Goal: Go to known website: Access a specific website the user already knows

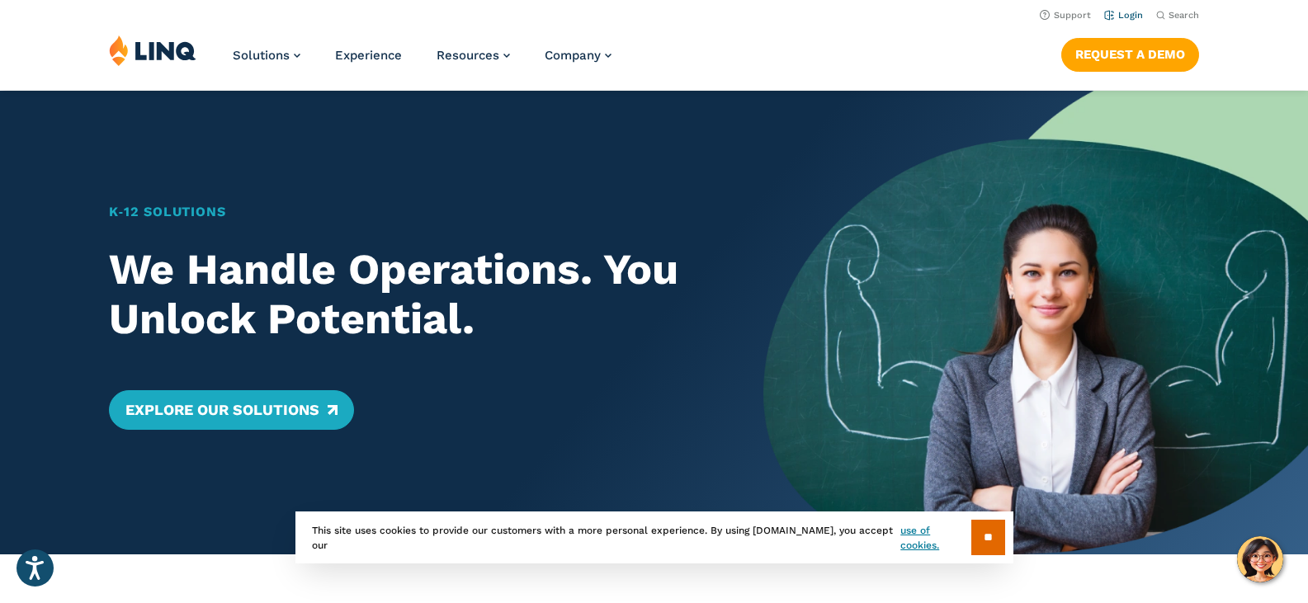
click at [1128, 15] on link "Login" at bounding box center [1123, 15] width 39 height 11
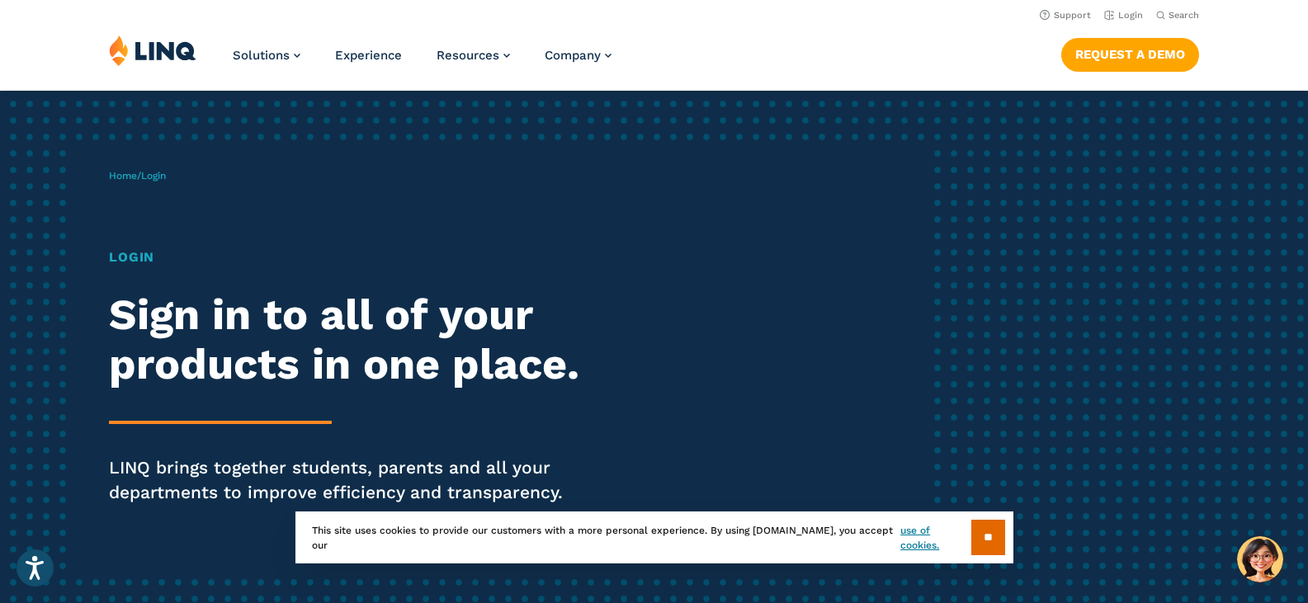
scroll to position [165, 0]
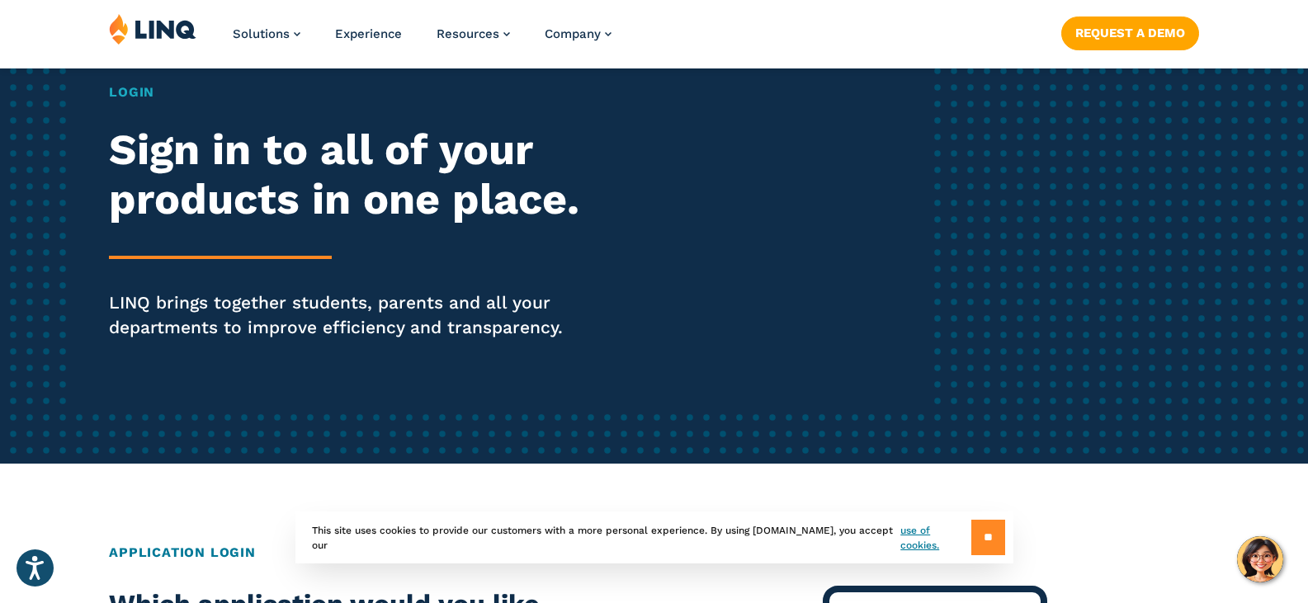
click at [986, 529] on input "**" at bounding box center [989, 537] width 34 height 35
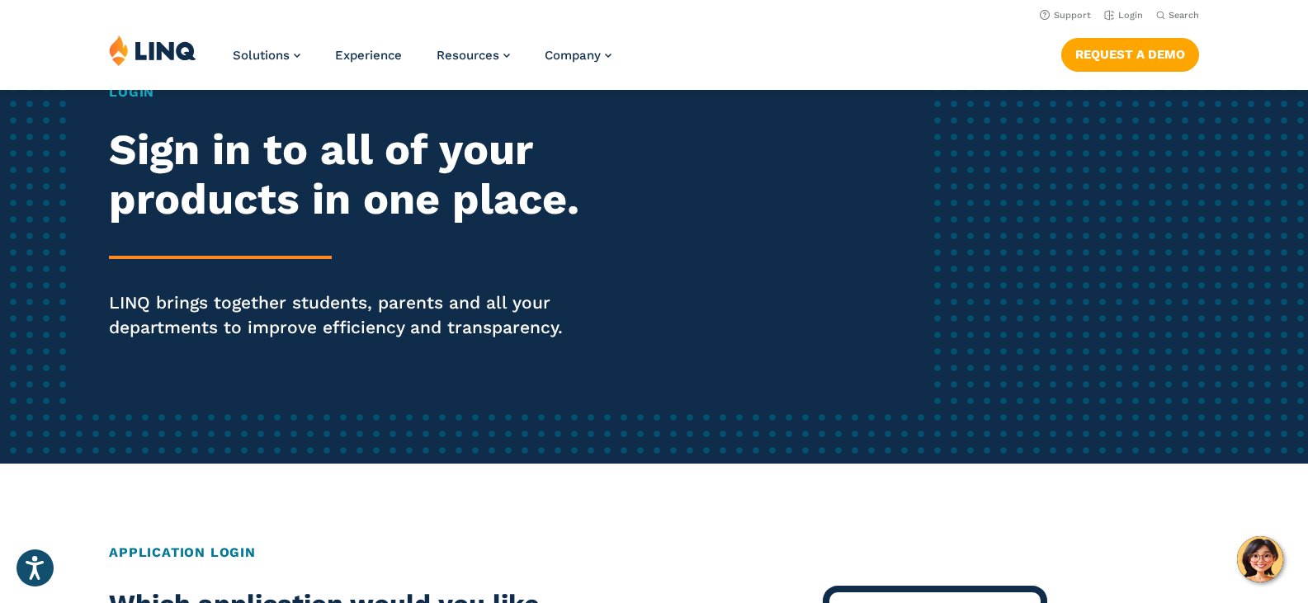
scroll to position [0, 0]
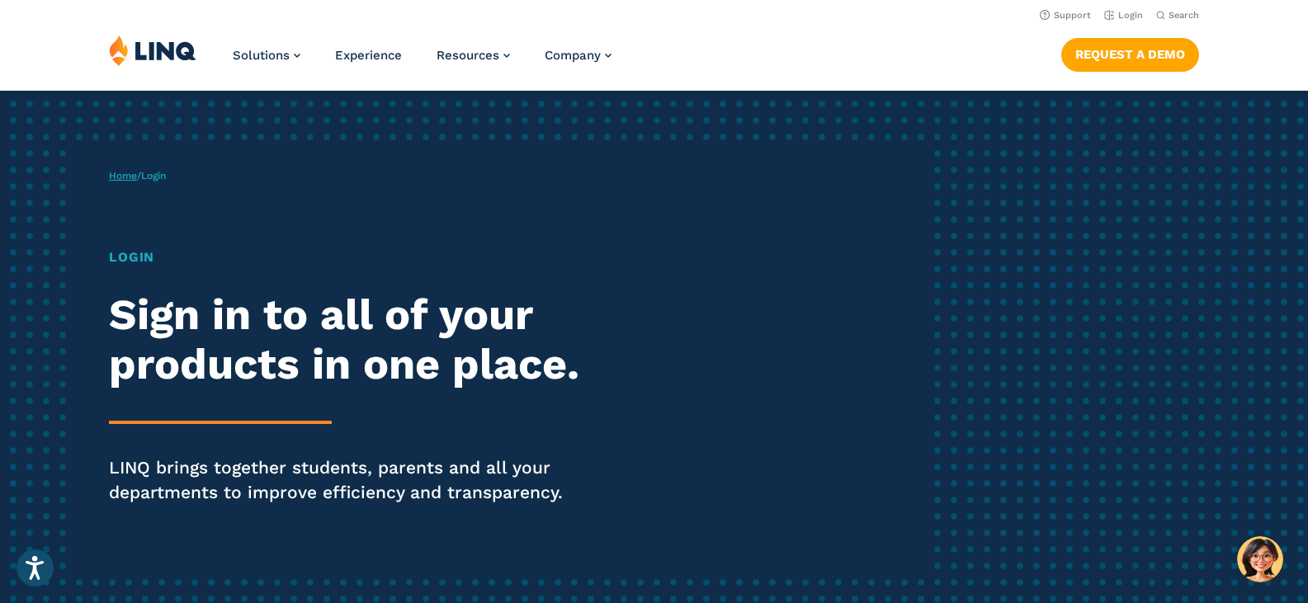
click at [127, 175] on link "Home" at bounding box center [123, 176] width 28 height 12
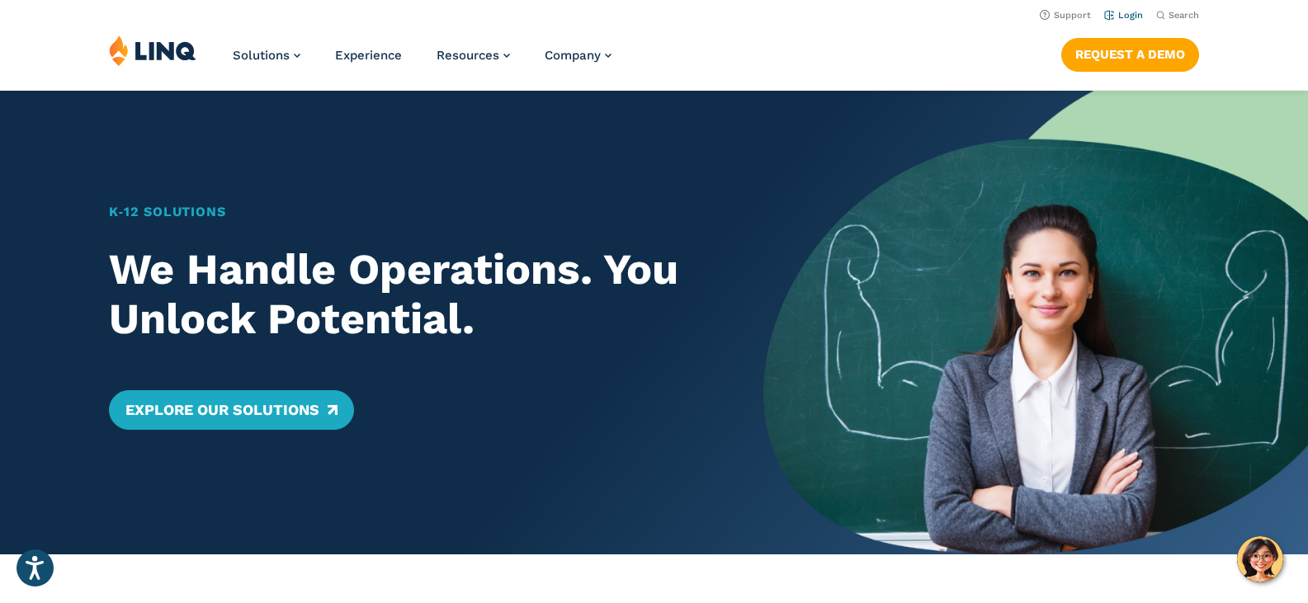
click at [1127, 20] on link "Login" at bounding box center [1123, 15] width 39 height 11
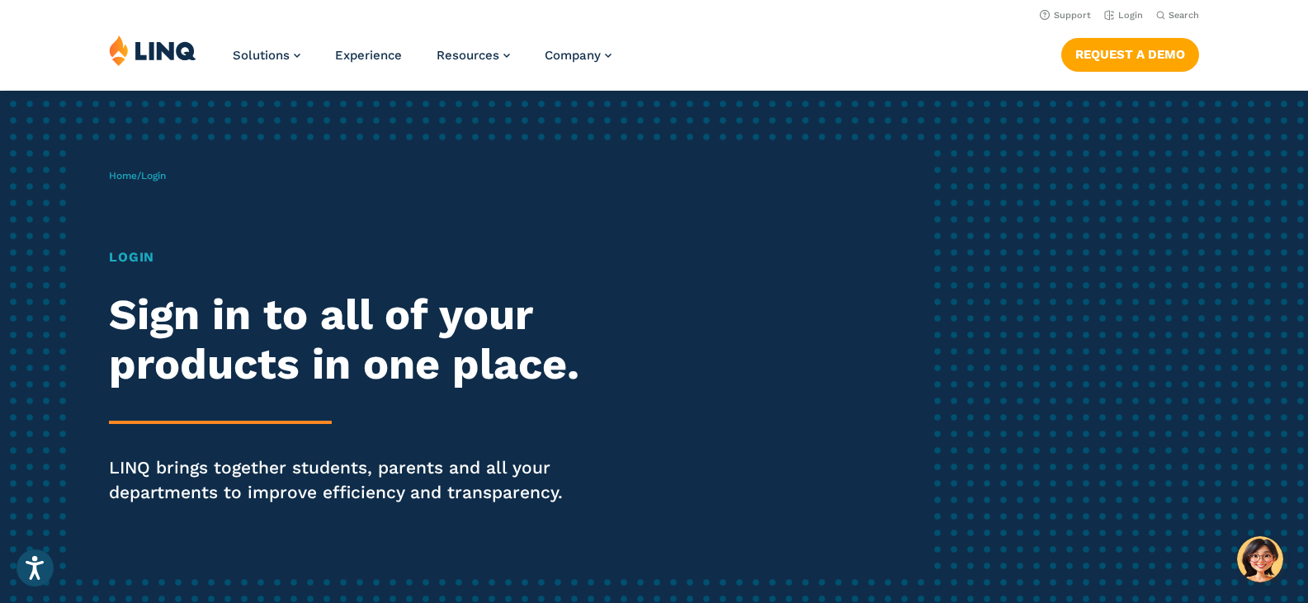
click at [163, 176] on span "Login" at bounding box center [153, 176] width 25 height 12
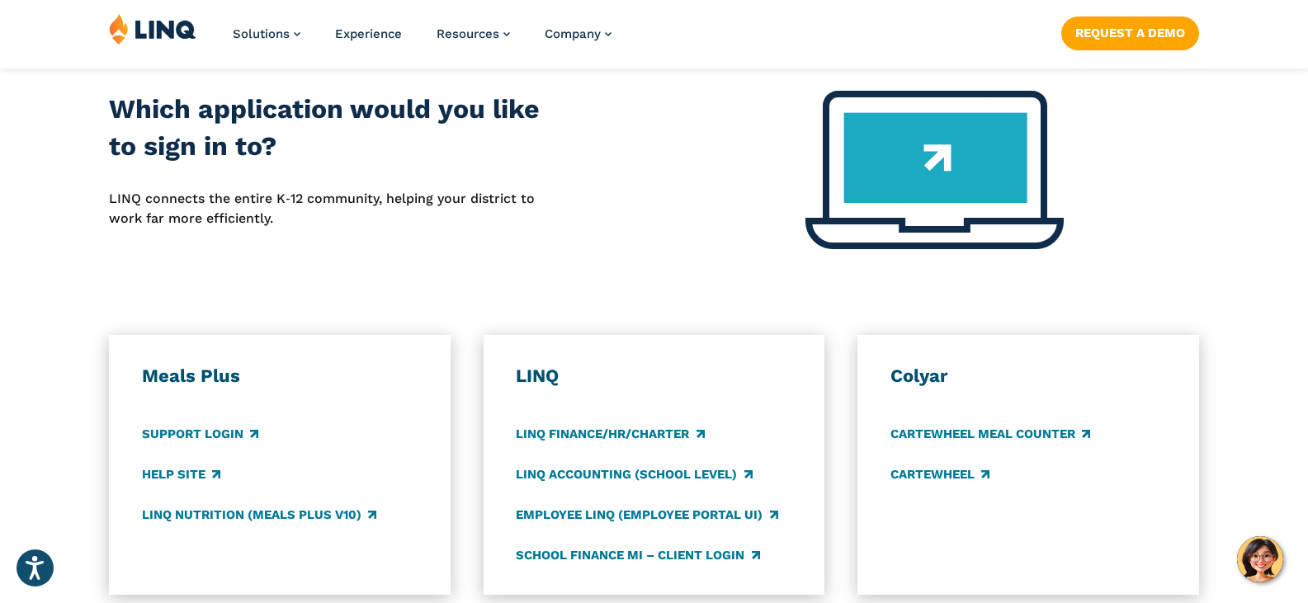
scroll to position [743, 0]
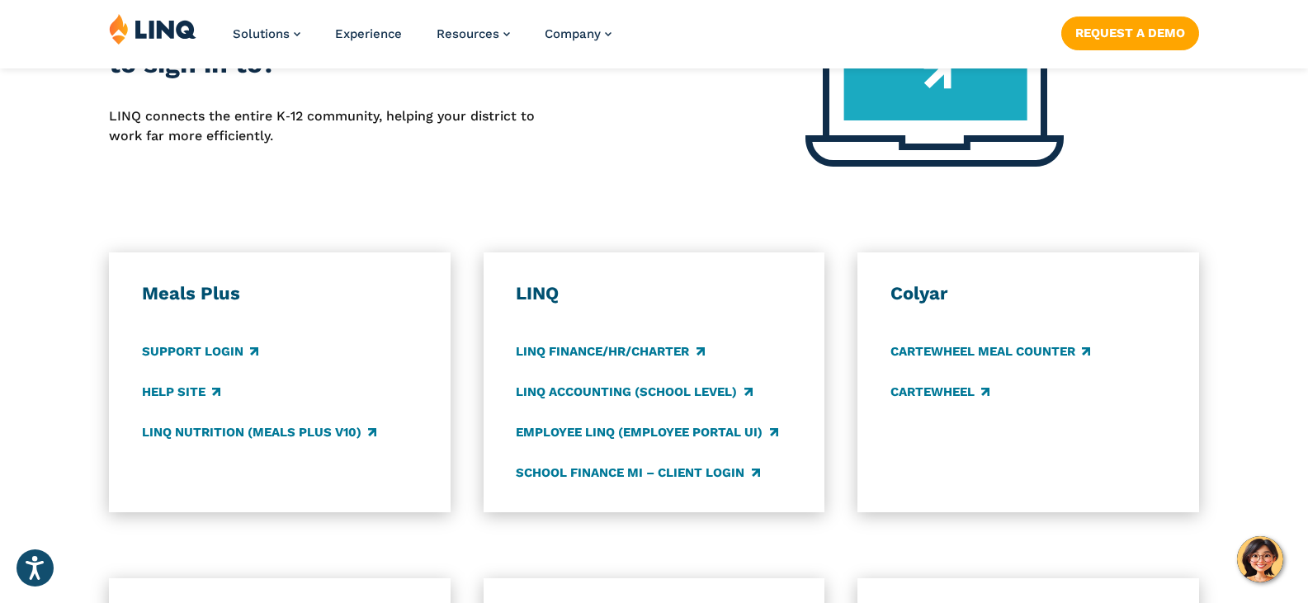
click at [510, 179] on div "Which application would you like to sign in to? LINQ connects the entire K‑12 c…" at bounding box center [326, 97] width 435 height 178
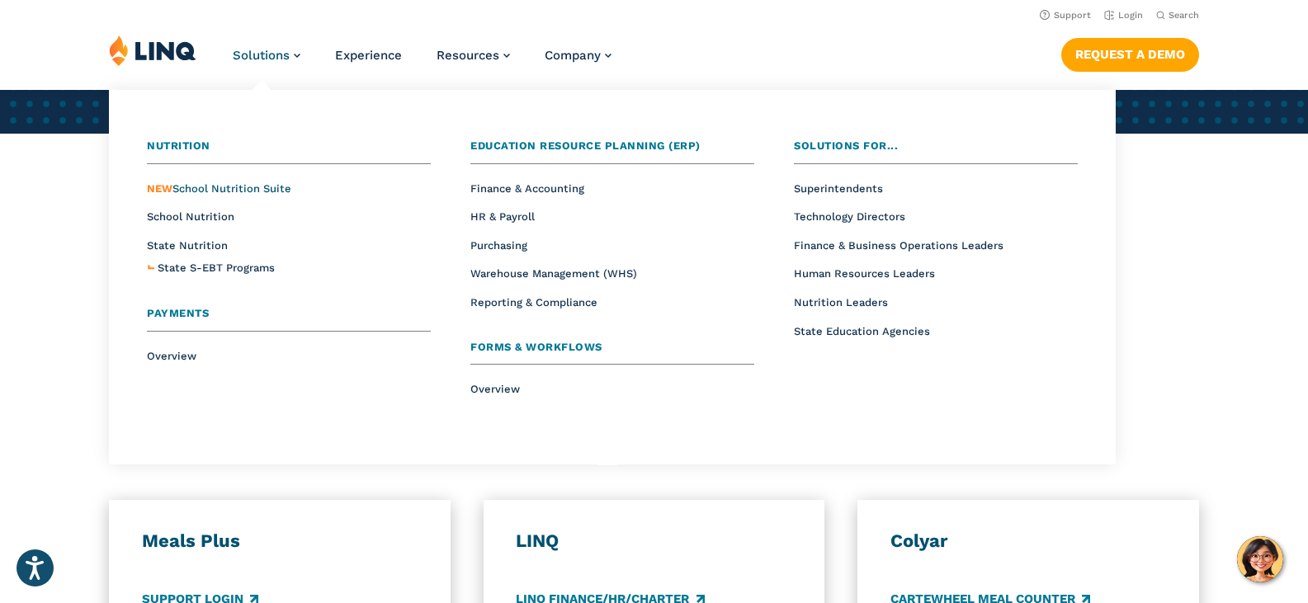
click at [239, 186] on span "NEW School Nutrition Suite" at bounding box center [219, 188] width 144 height 12
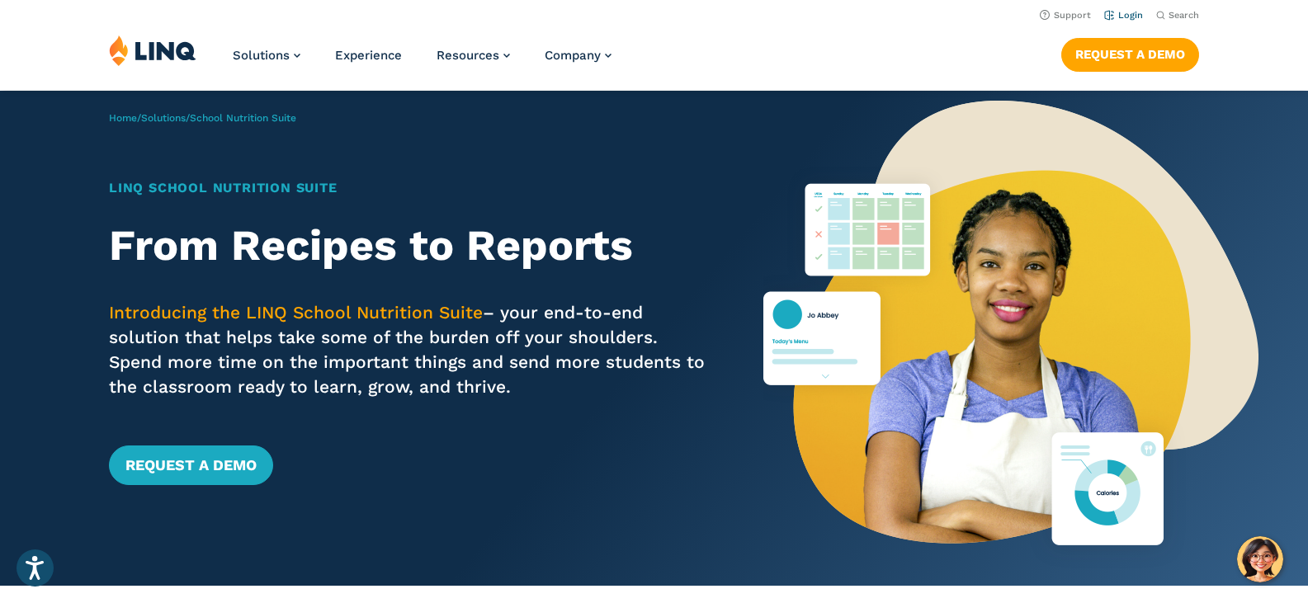
click at [1127, 16] on link "Login" at bounding box center [1123, 15] width 39 height 11
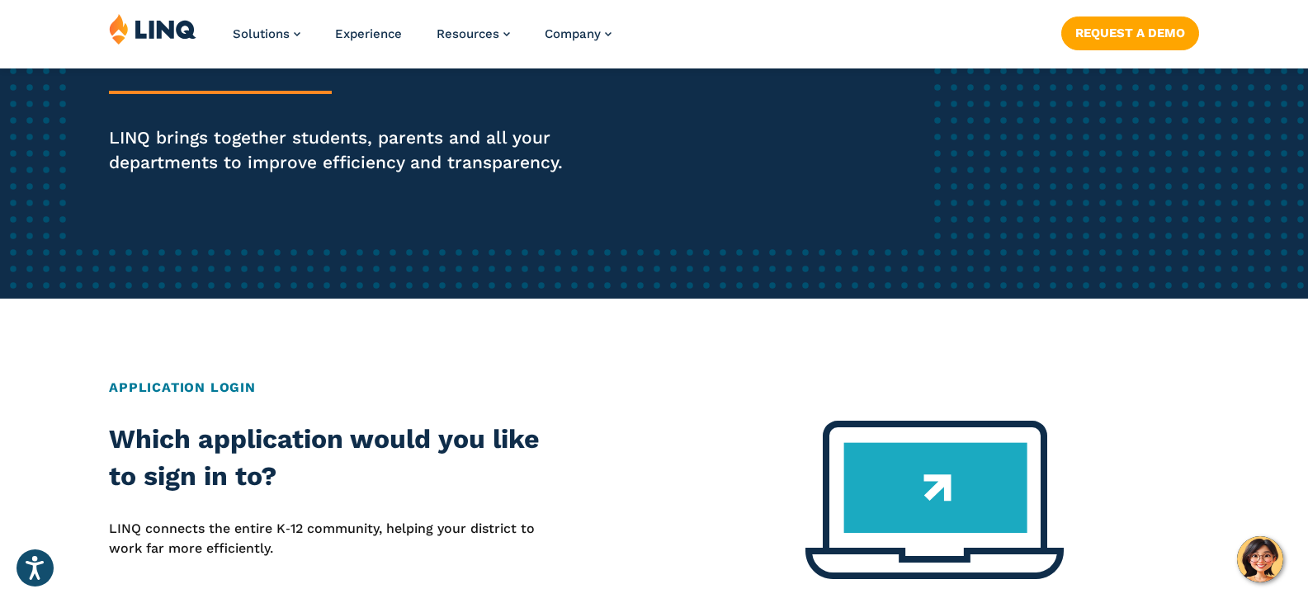
scroll to position [660, 0]
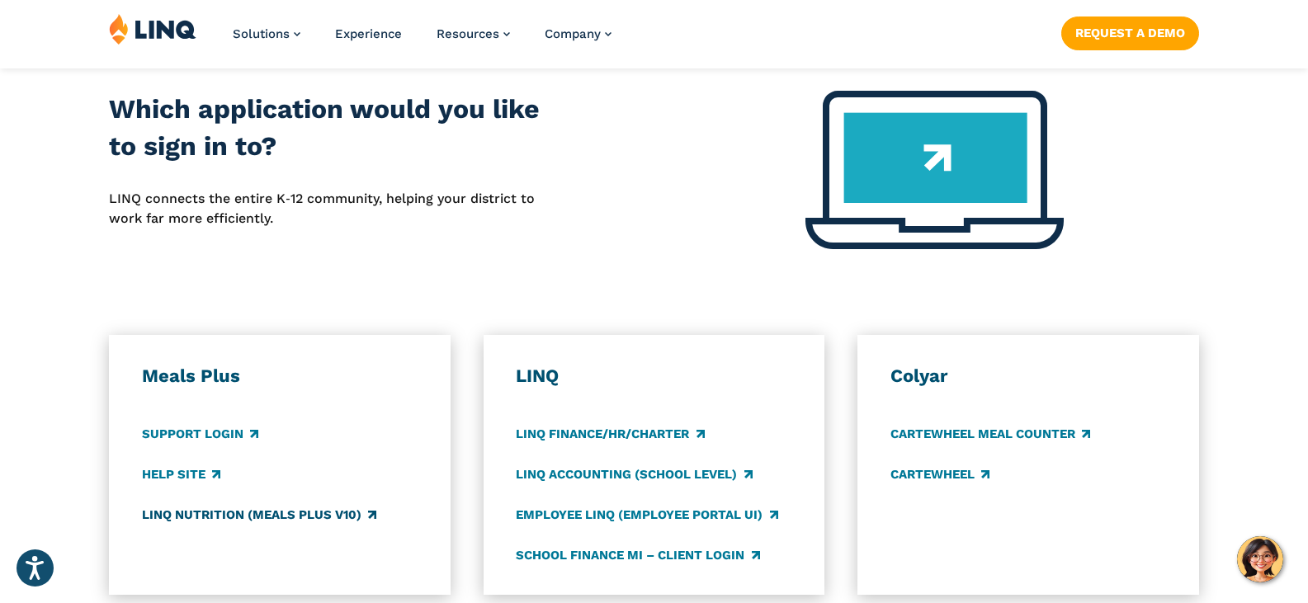
click at [215, 515] on link "LINQ Nutrition (Meals Plus v10)" at bounding box center [259, 515] width 234 height 18
